Goal: Task Accomplishment & Management: Use online tool/utility

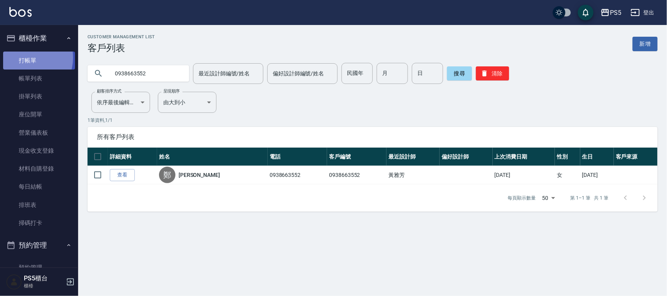
click at [26, 57] on link "打帳單" at bounding box center [39, 61] width 72 height 18
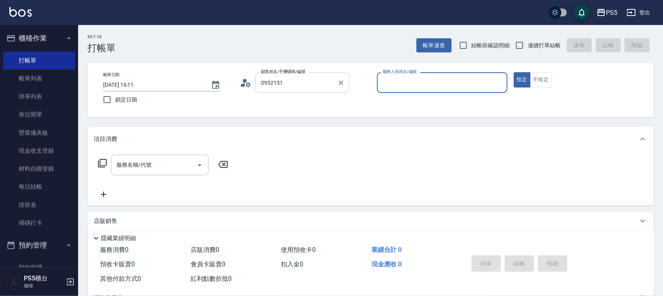
type input "陳游秋/0952151151/0952151151"
click at [514, 72] on button "指定" at bounding box center [522, 79] width 17 height 15
type input "Lita-6"
type button "true"
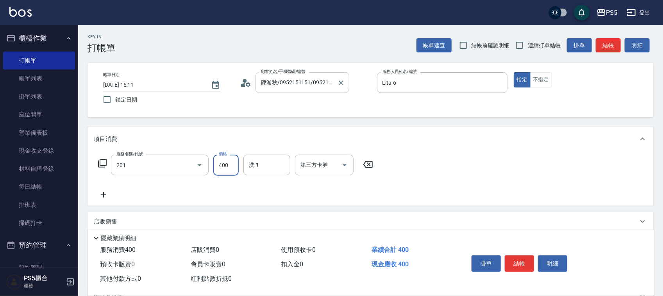
type input "洗剪400(201)"
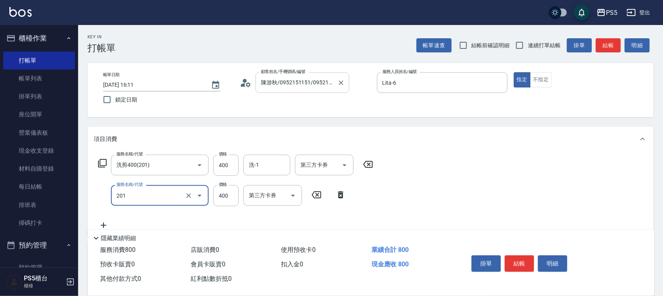
type input "洗剪400(201)"
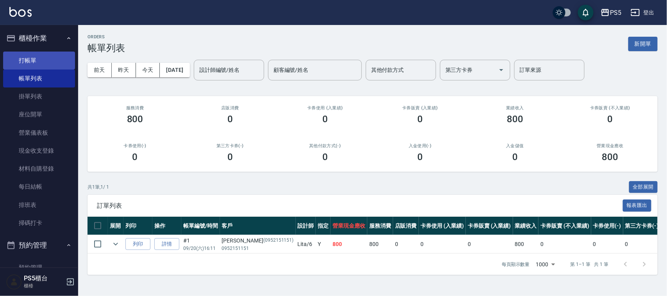
click at [39, 58] on link "打帳單" at bounding box center [39, 61] width 72 height 18
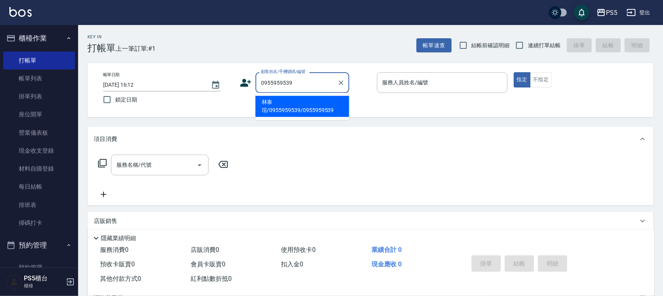
type input "林泰瑄/0955959539/0955959539"
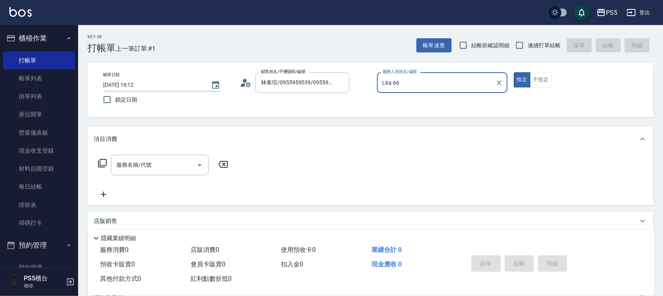
click at [514, 72] on button "指定" at bounding box center [522, 79] width 17 height 15
type input "Lita-6"
type button "true"
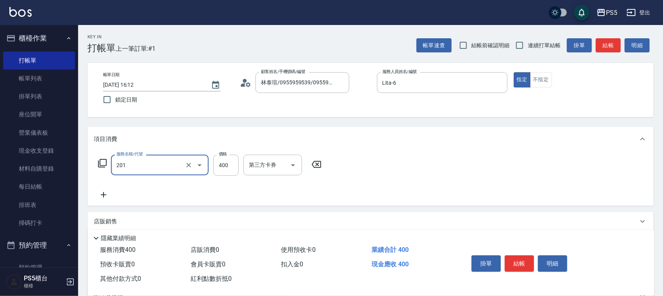
type input "洗剪400(201)"
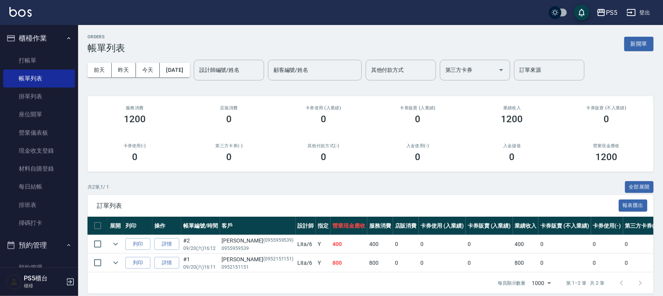
click at [51, 58] on link "打帳單" at bounding box center [39, 61] width 72 height 18
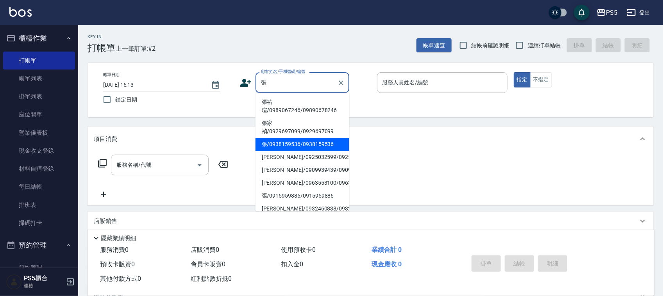
click at [315, 143] on li "張/0938159536/0938159536" at bounding box center [303, 144] width 94 height 13
type input "張/0938159536/0938159536"
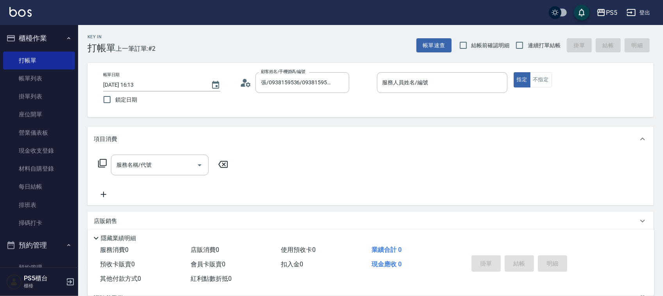
click at [247, 84] on icon at bounding box center [246, 83] width 12 height 12
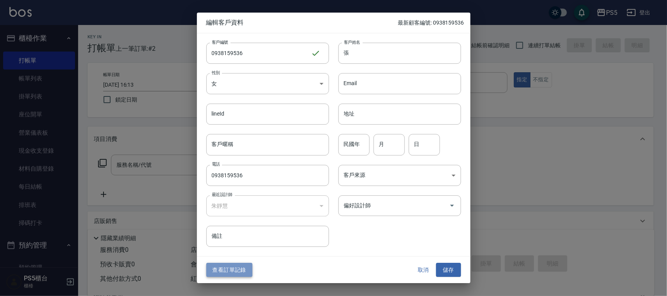
click at [236, 267] on button "查看訂單記錄" at bounding box center [229, 270] width 46 height 14
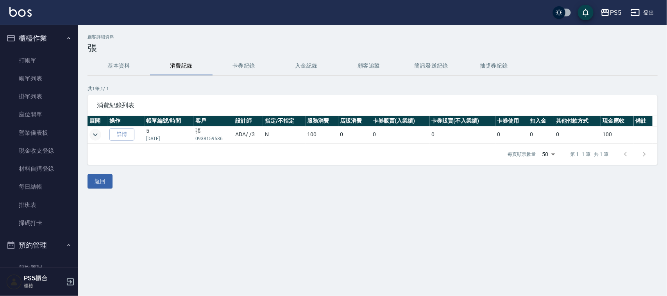
click at [91, 134] on icon "expand row" at bounding box center [95, 134] width 9 height 9
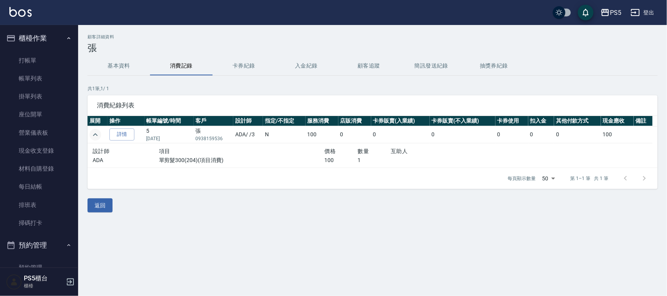
click at [91, 134] on icon "expand row" at bounding box center [95, 134] width 9 height 9
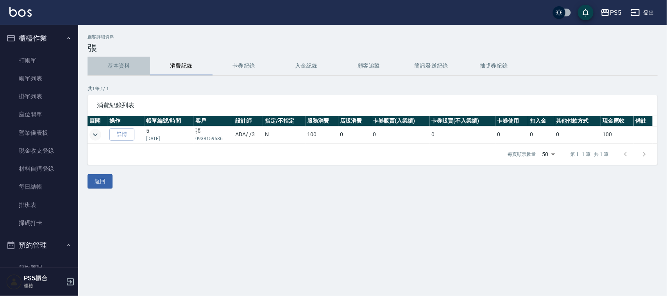
click at [116, 68] on button "基本資料" at bounding box center [119, 66] width 63 height 19
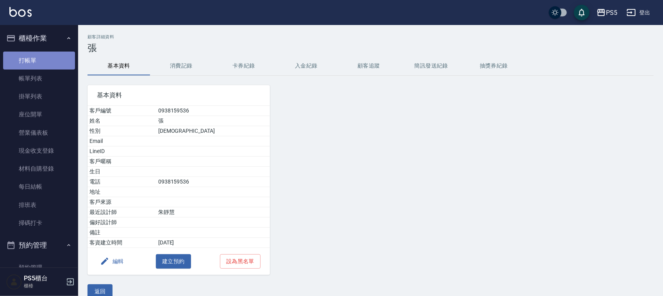
click at [60, 62] on link "打帳單" at bounding box center [39, 61] width 72 height 18
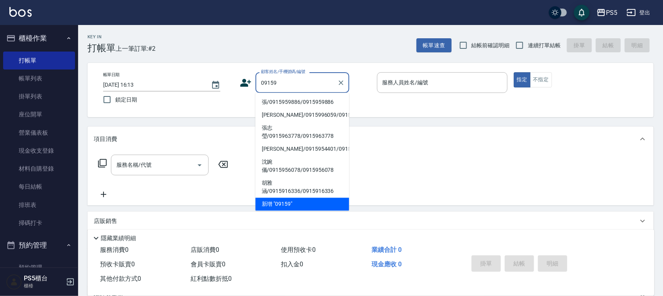
click at [295, 103] on li "張/0915959886/0915959886" at bounding box center [303, 102] width 94 height 13
type input "張/0915959886/0915959886"
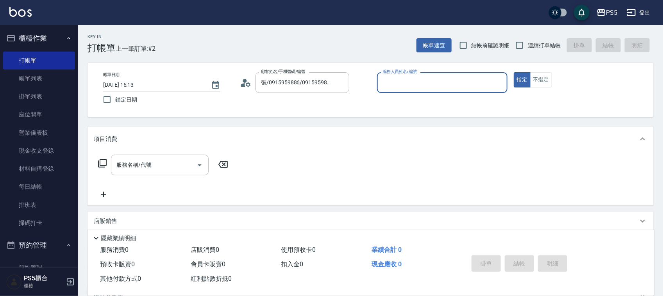
click at [245, 85] on icon at bounding box center [243, 85] width 5 height 4
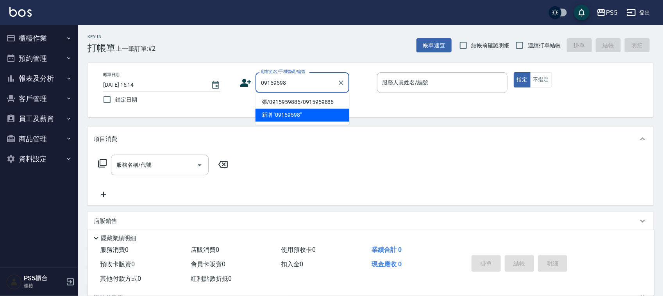
click at [317, 100] on li "張/0915959886/0915959886" at bounding box center [303, 102] width 94 height 13
type input "張/0915959886/0915959886"
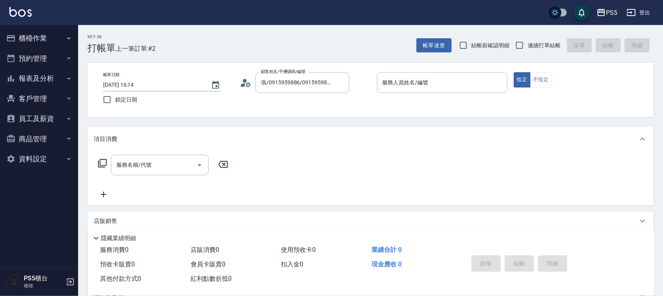
click at [241, 86] on icon at bounding box center [243, 85] width 5 height 4
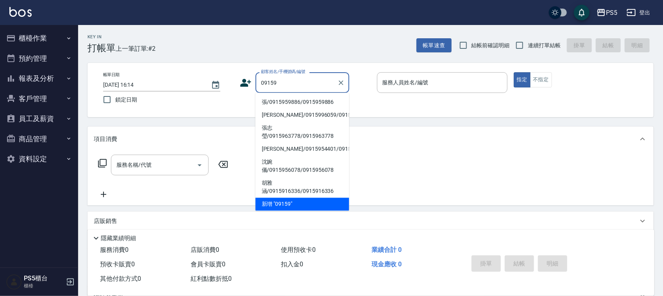
click at [294, 106] on li "張/0915959886/0915959886" at bounding box center [303, 102] width 94 height 13
type input "張/0915959886/0915959886"
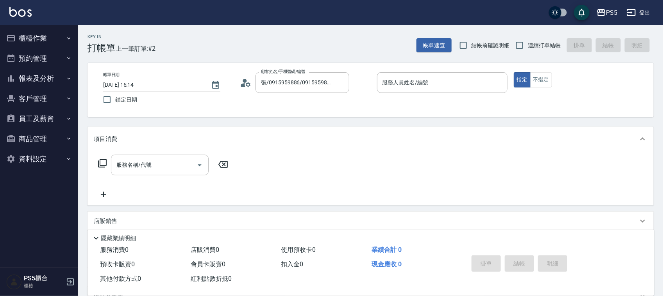
click at [243, 83] on icon at bounding box center [246, 83] width 12 height 12
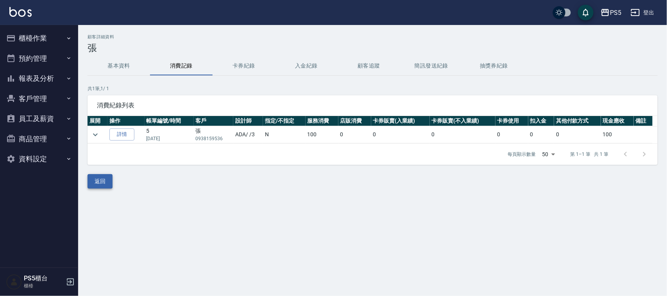
click at [110, 184] on button "返回" at bounding box center [100, 181] width 25 height 14
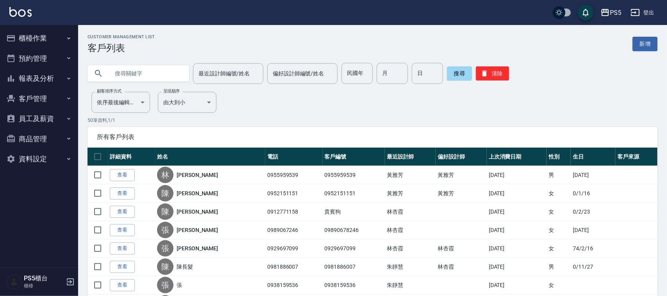
click at [143, 80] on input "text" at bounding box center [145, 73] width 73 height 21
type input "09159"
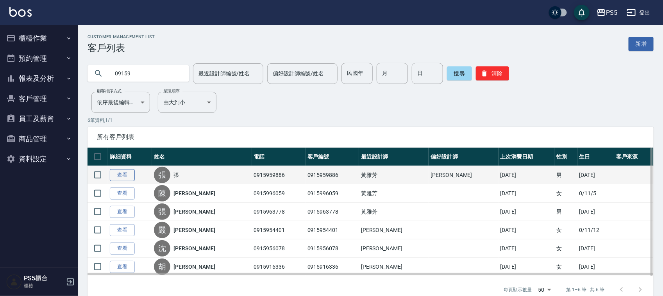
click at [129, 179] on link "查看" at bounding box center [122, 175] width 25 height 12
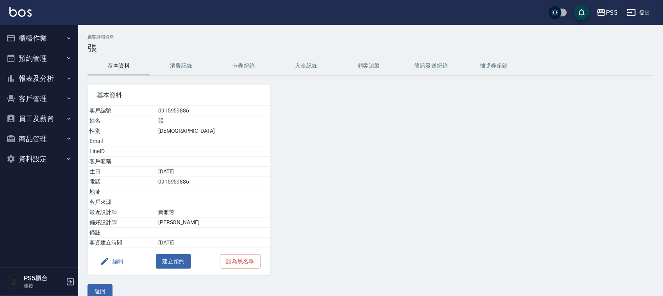
click at [184, 68] on button "消費記錄" at bounding box center [181, 66] width 63 height 19
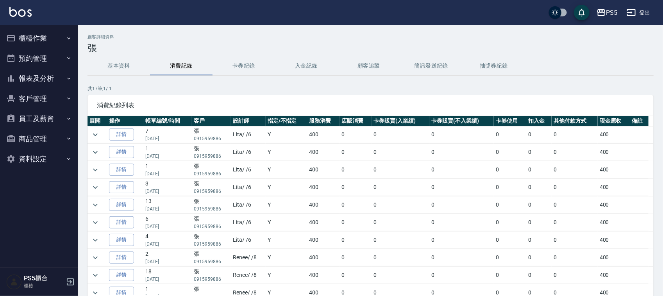
click at [111, 58] on button "基本資料" at bounding box center [119, 66] width 63 height 19
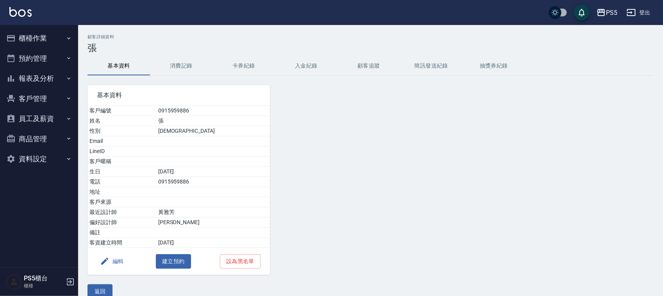
click at [206, 184] on td "0915959886" at bounding box center [213, 182] width 114 height 10
click at [204, 184] on td "0915959886" at bounding box center [213, 182] width 114 height 10
copy td "0915959886"
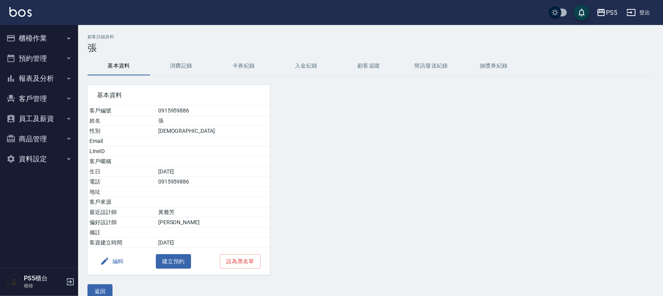
click at [55, 26] on ul "櫃檯作業 打帳單 帳單列表 掛單列表 座位開單 營業儀表板 現金收支登錄 材料自購登錄 每日結帳 排班表 掃碼打卡 預約管理 預約管理 單日預約紀錄 單週預約…" at bounding box center [39, 98] width 72 height 147
click at [55, 33] on button "櫃檯作業" at bounding box center [39, 38] width 72 height 20
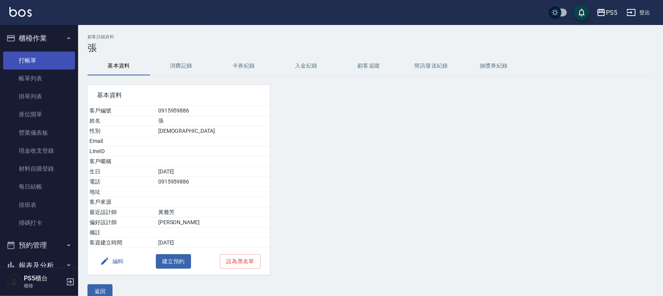
click at [59, 67] on link "打帳單" at bounding box center [39, 61] width 72 height 18
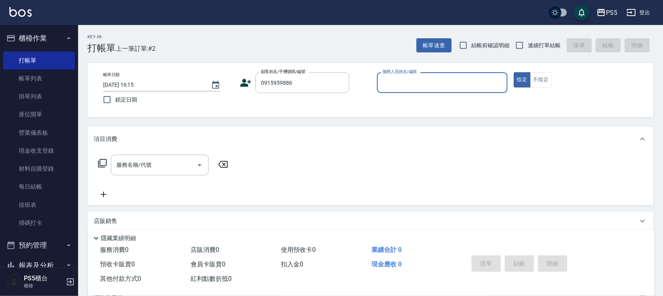
type input "張/0915959886/0915959886"
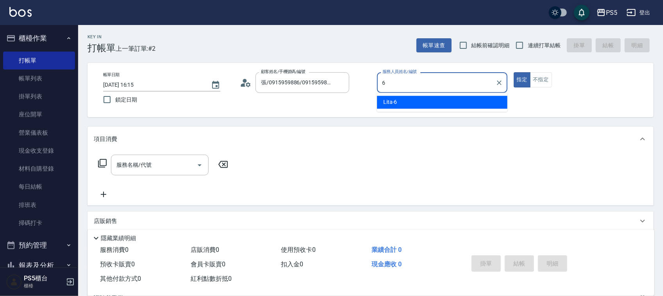
type input "Lita-6"
type button "true"
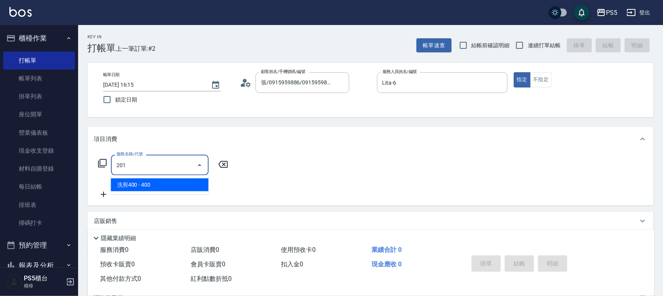
type input "洗剪400(201)"
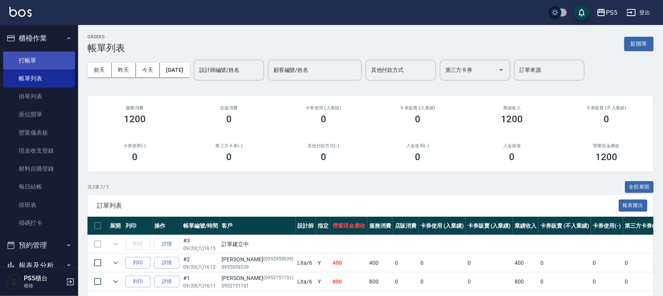
click at [40, 61] on link "打帳單" at bounding box center [39, 61] width 72 height 18
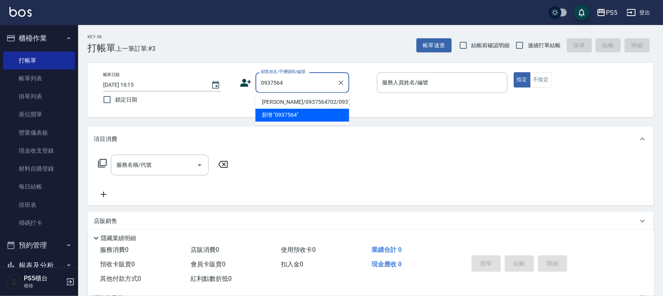
click at [324, 100] on li "[PERSON_NAME]/0937564702/0937564702" at bounding box center [303, 102] width 94 height 13
type input "[PERSON_NAME]/0937564702/0937564702"
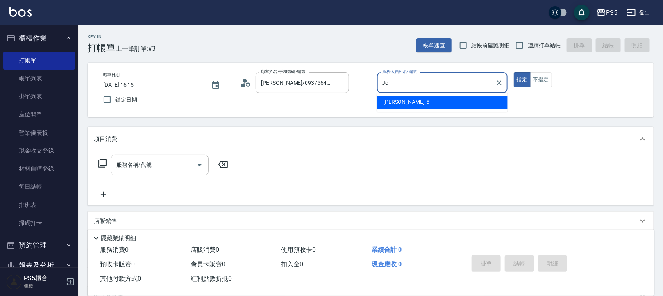
type input "J"
type input "Lita-6"
type button "true"
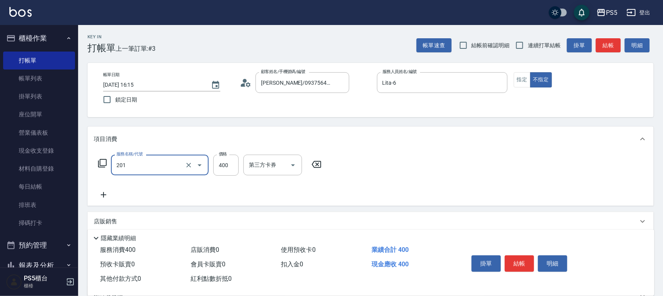
type input "洗剪400(201)"
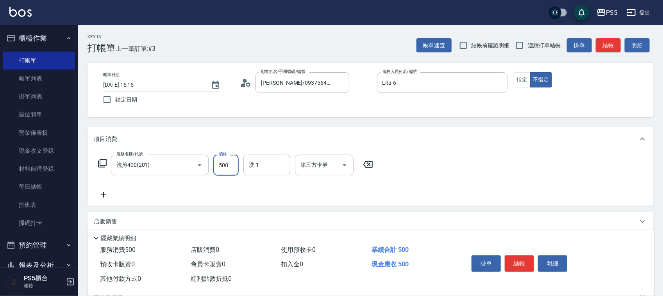
type input "500"
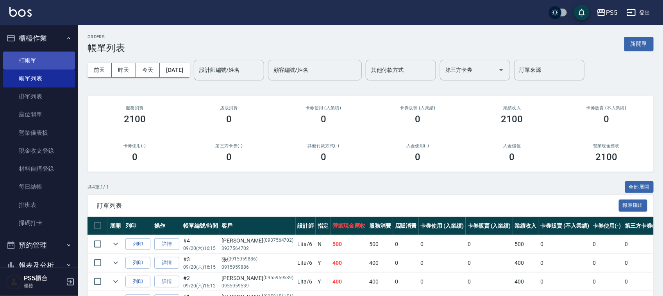
click at [25, 59] on link "打帳單" at bounding box center [39, 61] width 72 height 18
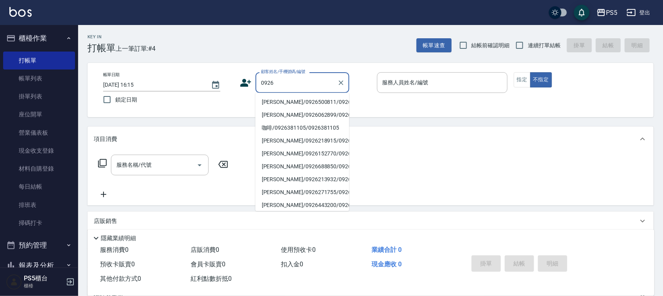
click at [325, 108] on li "[PERSON_NAME]/0926500811/0926500811" at bounding box center [303, 102] width 94 height 13
type input "[PERSON_NAME]/0926500811/0926500811"
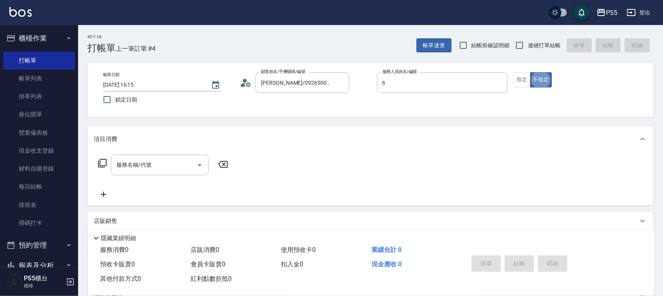
type input "Lita-6"
type button "false"
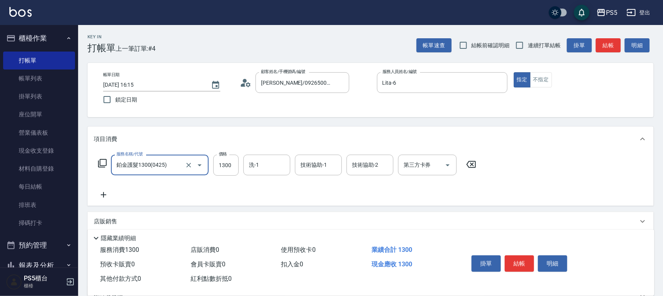
type input "鉑金護髮1300(0425)"
click at [229, 171] on input "1300" at bounding box center [225, 165] width 25 height 21
type input "1040"
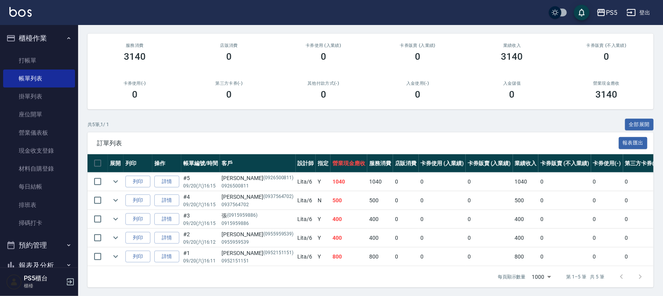
scroll to position [71, 0]
